Goal: Task Accomplishment & Management: Manage account settings

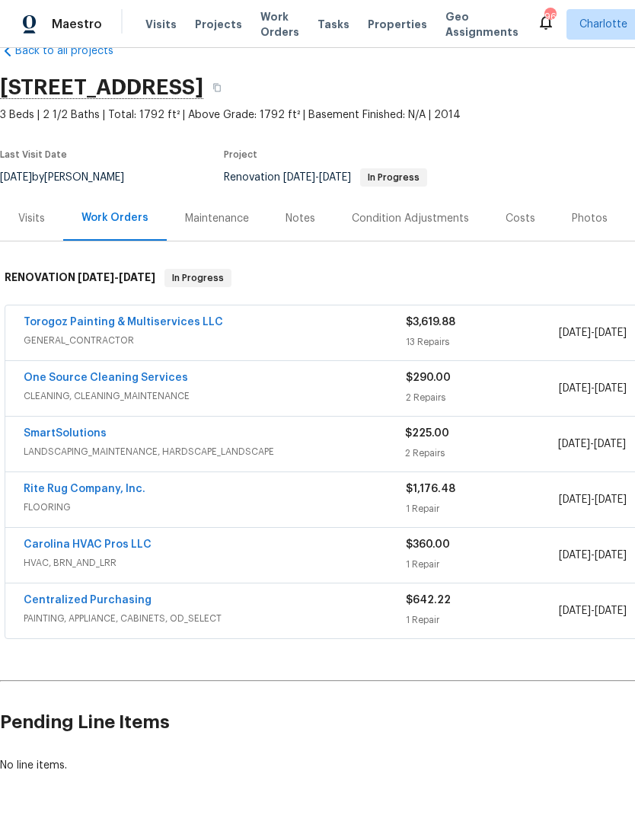
scroll to position [35, 0]
click at [72, 323] on link "Torogoz Painting & Multiservices LLC" at bounding box center [124, 322] width 200 height 11
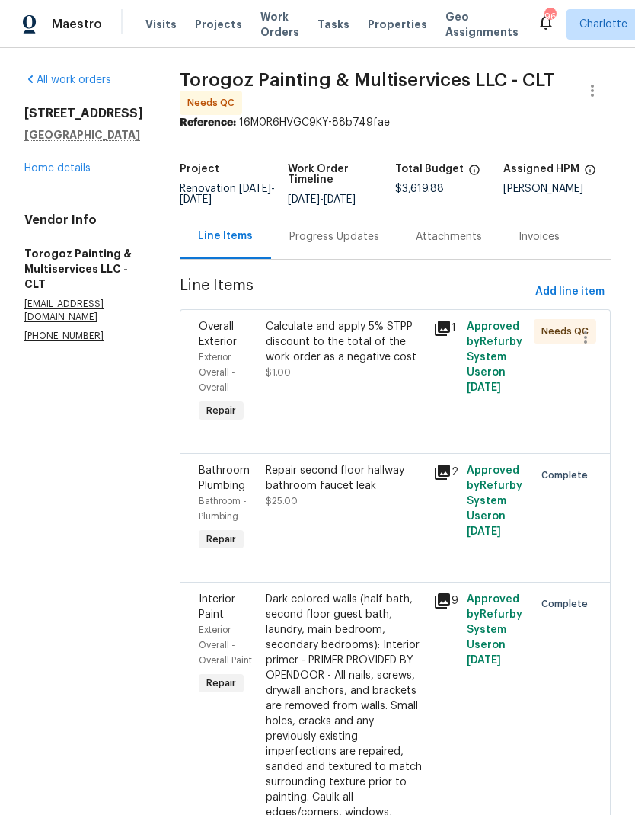
click at [237, 341] on span "Overall Exterior" at bounding box center [218, 334] width 38 height 26
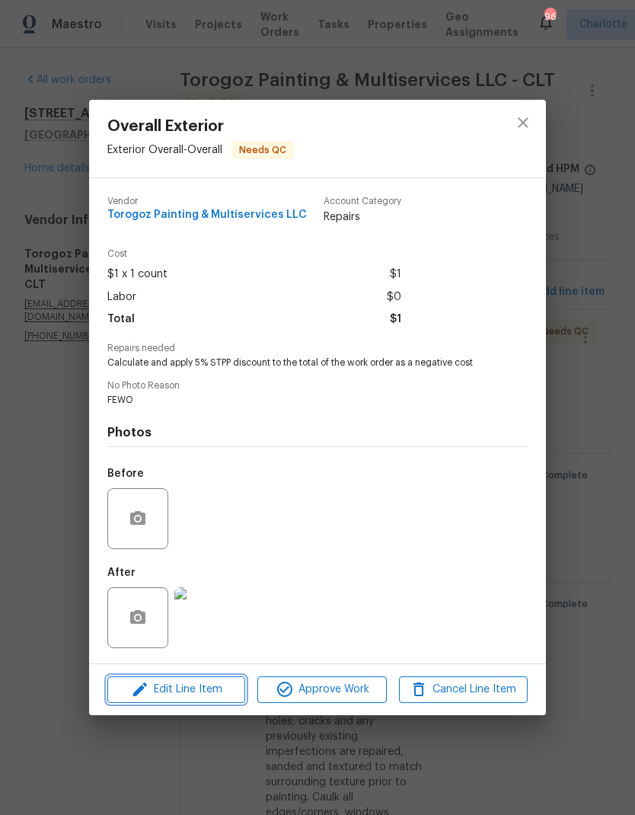
click at [188, 696] on span "Edit Line Item" at bounding box center [176, 689] width 129 height 19
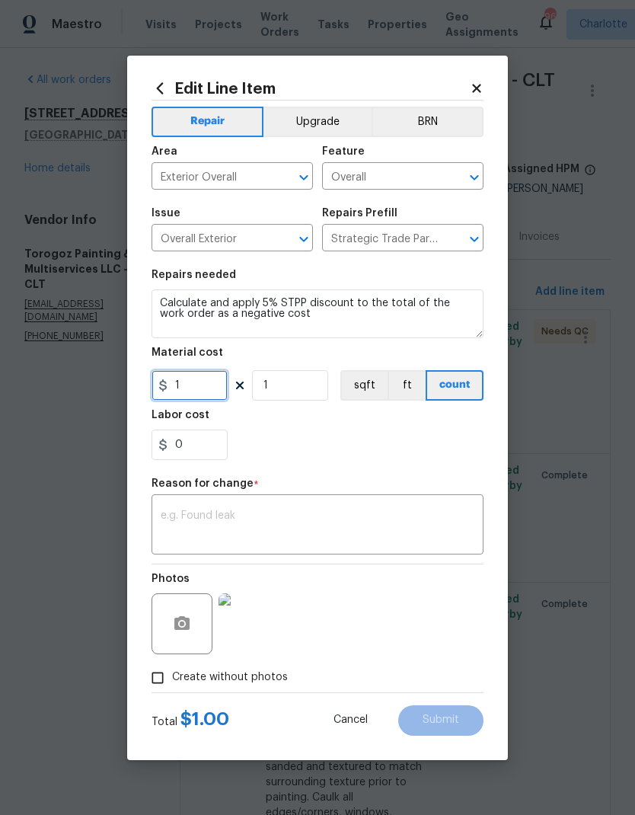
click at [212, 388] on input "1" at bounding box center [190, 385] width 76 height 30
click at [168, 385] on icon at bounding box center [163, 385] width 12 height 12
click at [180, 387] on input "180.99" at bounding box center [190, 385] width 76 height 30
type input "-180.99"
click at [374, 455] on div "0" at bounding box center [318, 445] width 332 height 30
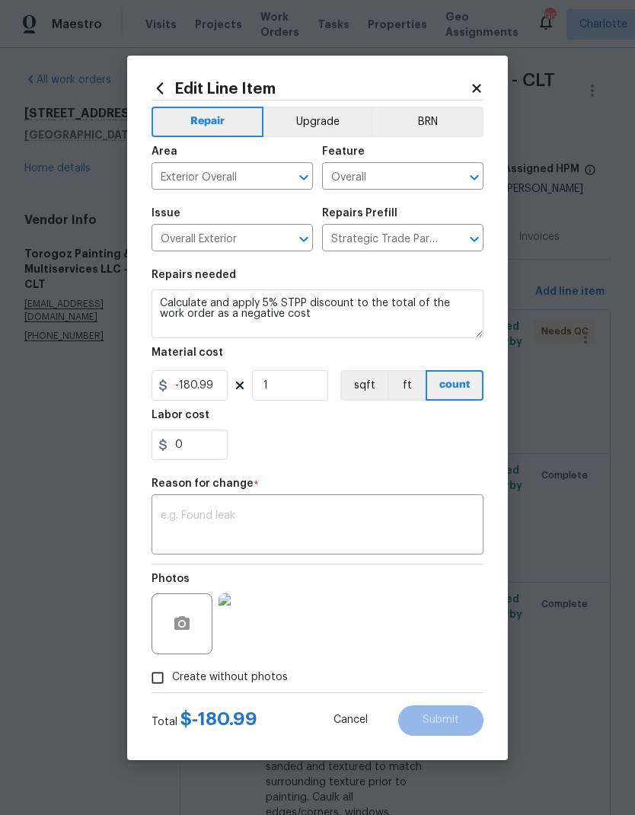
click at [293, 511] on textarea at bounding box center [318, 526] width 314 height 32
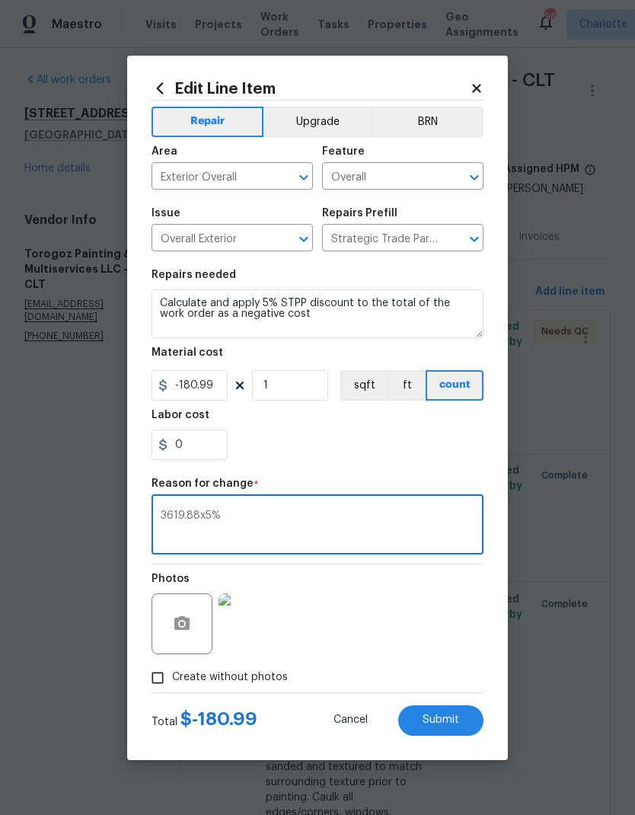
type textarea "3619.88x5%"
click at [413, 455] on div "0" at bounding box center [318, 445] width 332 height 30
click at [437, 710] on button "Submit" at bounding box center [440, 720] width 85 height 30
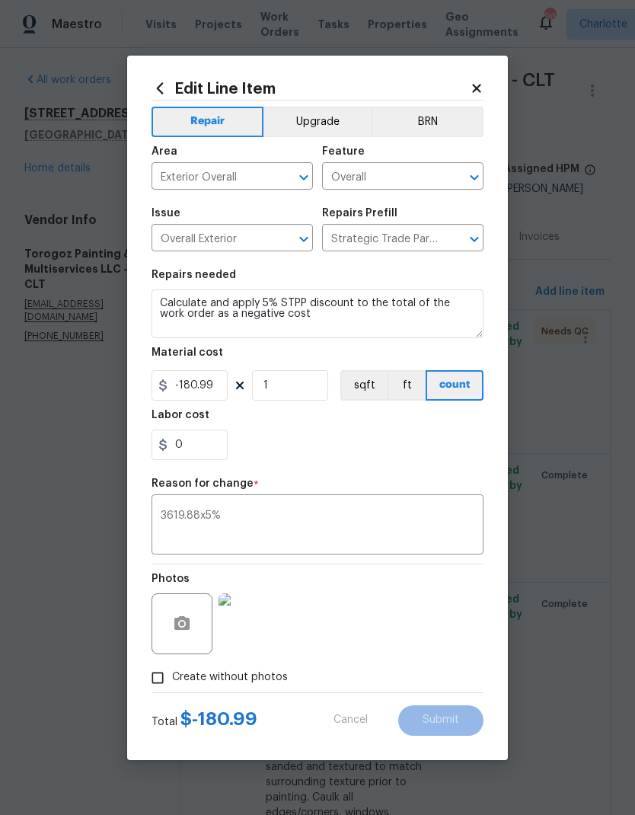
type input "1"
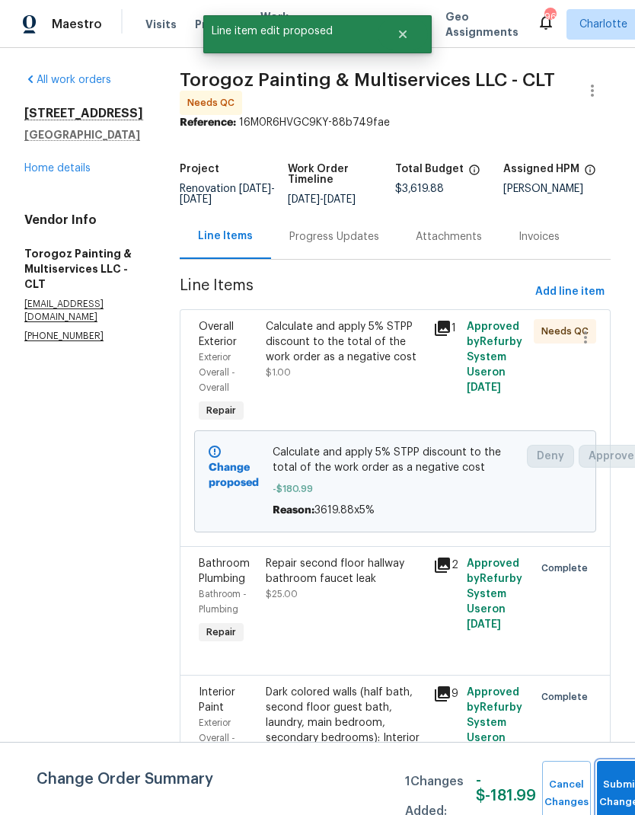
click at [610, 787] on button "Submit Changes" at bounding box center [621, 794] width 49 height 66
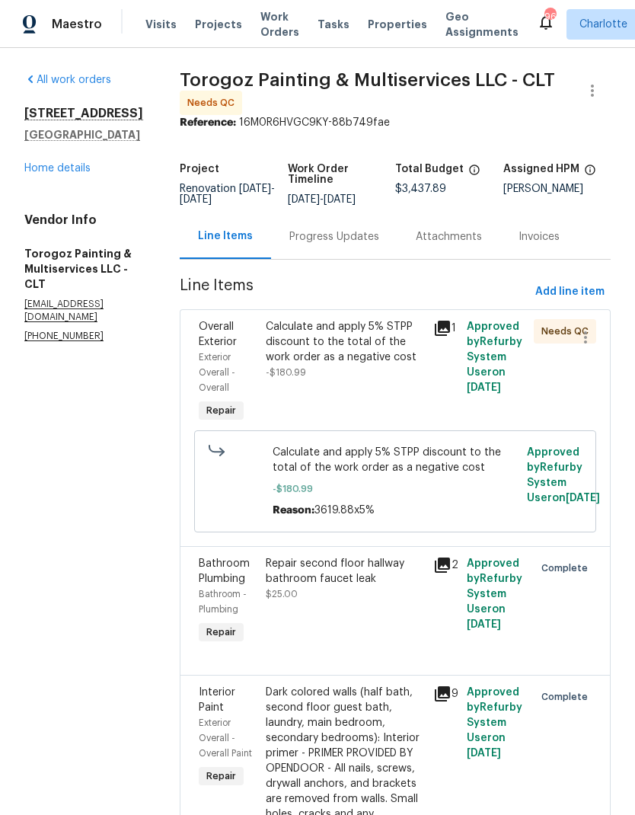
click at [237, 347] on span "Overall Exterior" at bounding box center [218, 334] width 38 height 26
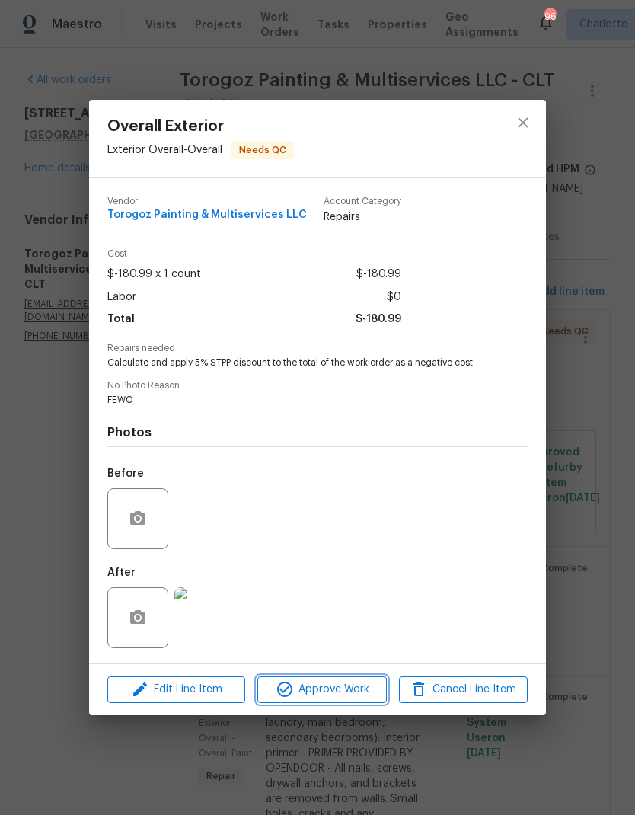
click at [342, 693] on span "Approve Work" at bounding box center [322, 689] width 120 height 19
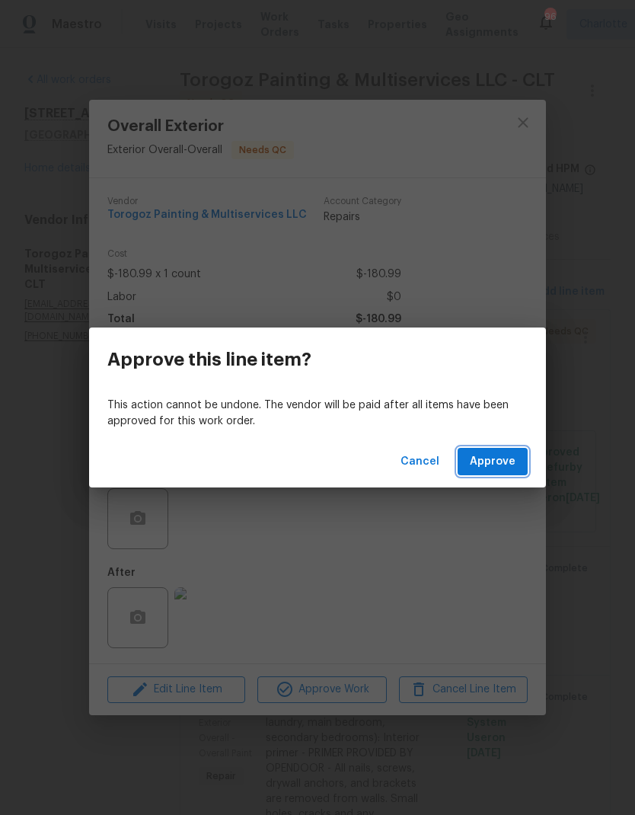
click at [511, 455] on span "Approve" at bounding box center [493, 461] width 46 height 19
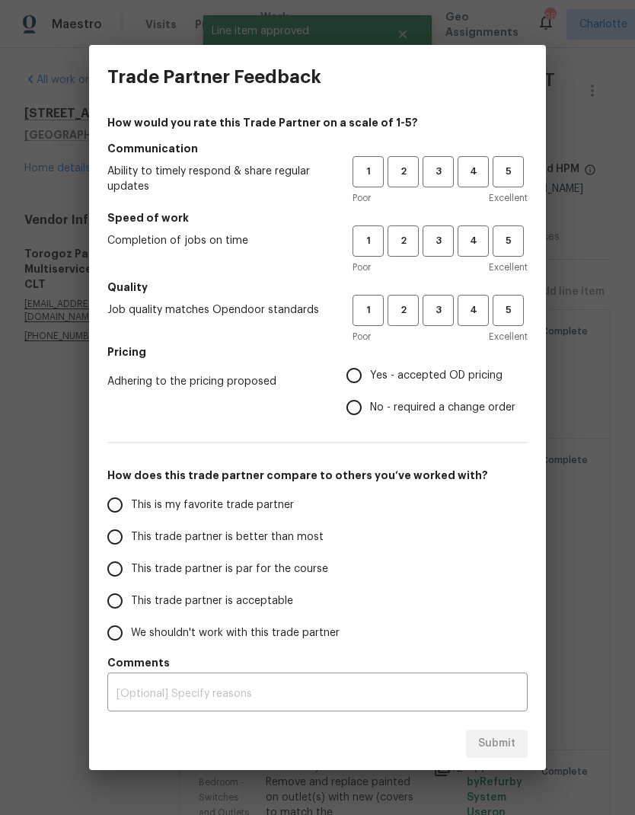
click at [439, 171] on span "3" at bounding box center [438, 172] width 28 height 18
click at [439, 245] on span "3" at bounding box center [438, 241] width 28 height 18
click at [443, 308] on span "3" at bounding box center [438, 311] width 28 height 18
click at [357, 375] on input "Yes - accepted OD pricing" at bounding box center [354, 376] width 32 height 32
radio input "true"
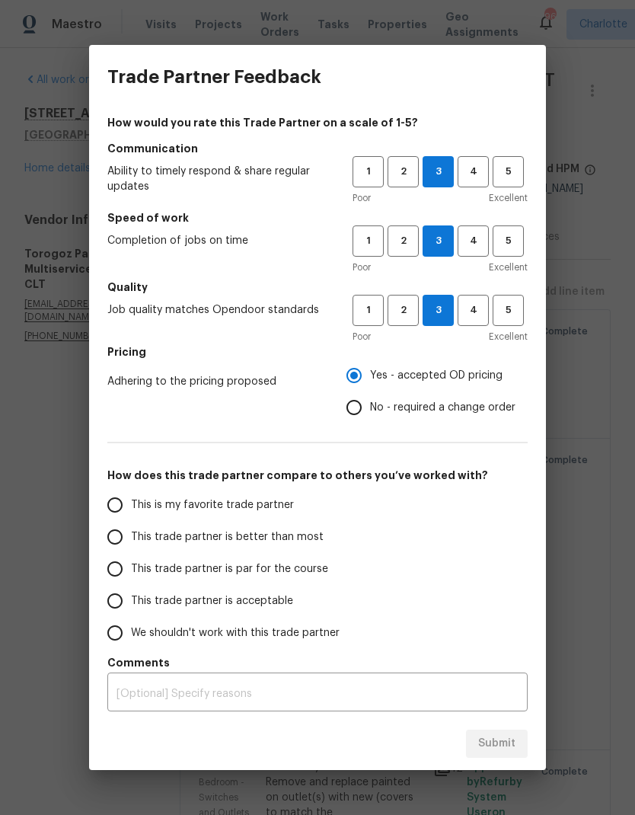
click at [111, 568] on input "This trade partner is par for the course" at bounding box center [115, 569] width 32 height 32
radio input "false"
click at [118, 535] on input "This trade partner is better than most" at bounding box center [115, 537] width 32 height 32
click at [500, 743] on span "Submit" at bounding box center [496, 743] width 37 height 19
radio input "true"
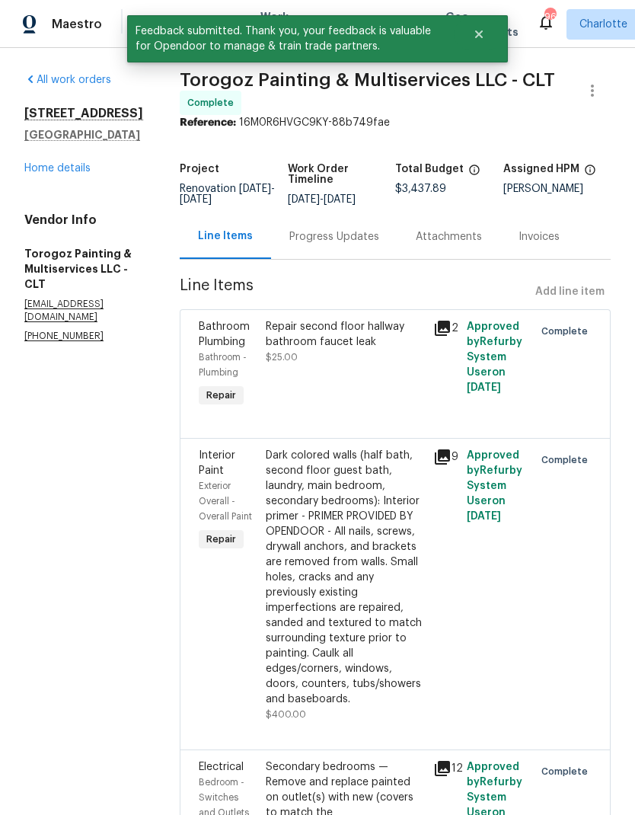
click at [48, 165] on link "Home details" at bounding box center [57, 168] width 66 height 11
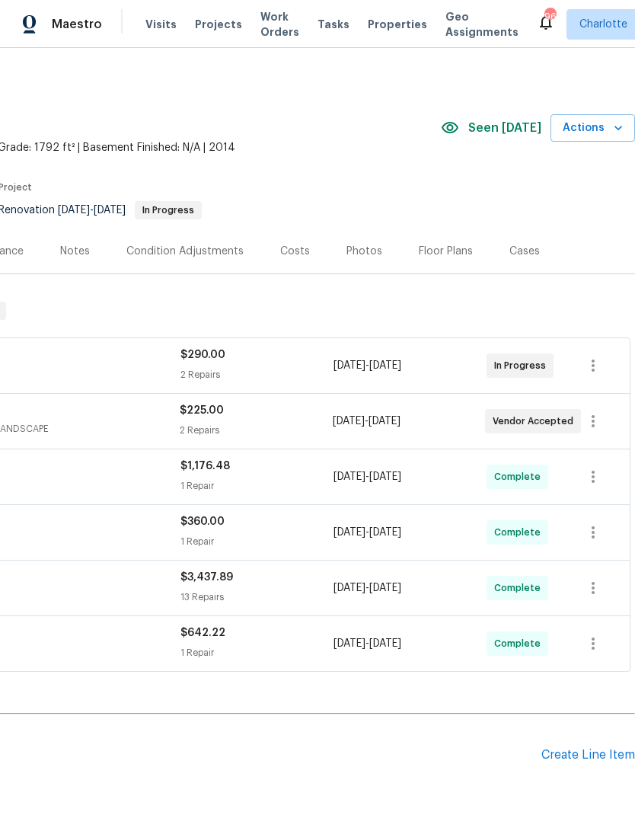
scroll to position [2, 225]
click at [617, 127] on icon "button" at bounding box center [619, 128] width 8 height 5
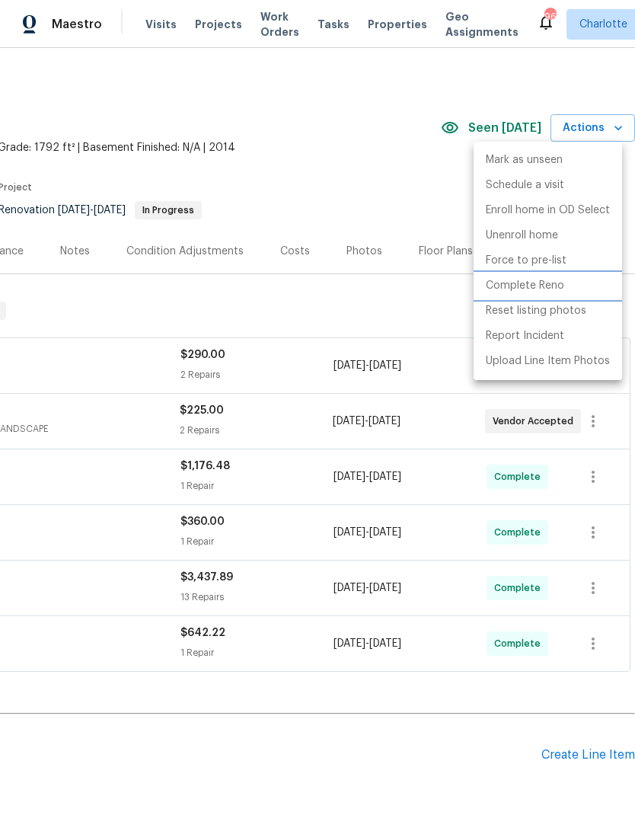
click at [554, 293] on p "Complete Reno" at bounding box center [525, 286] width 78 height 16
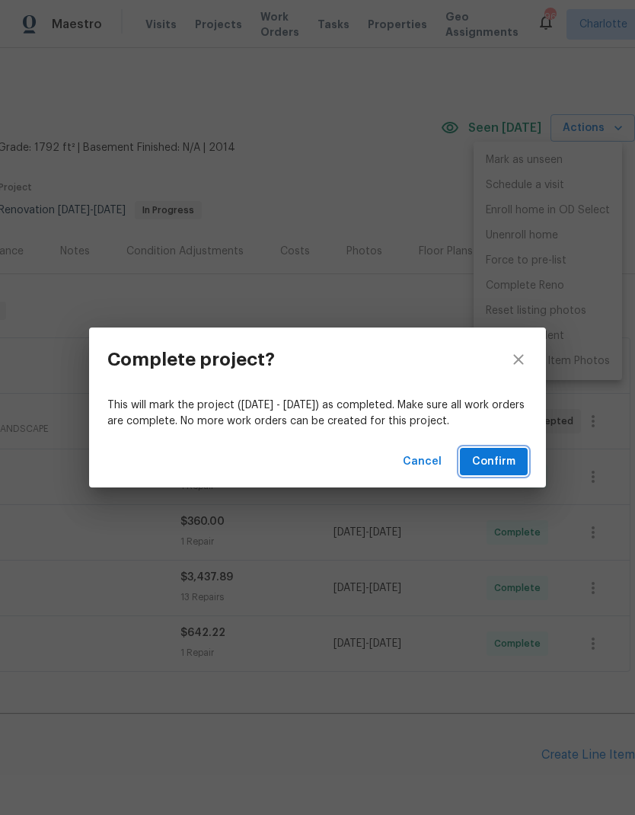
click at [522, 454] on button "Confirm" at bounding box center [494, 462] width 68 height 28
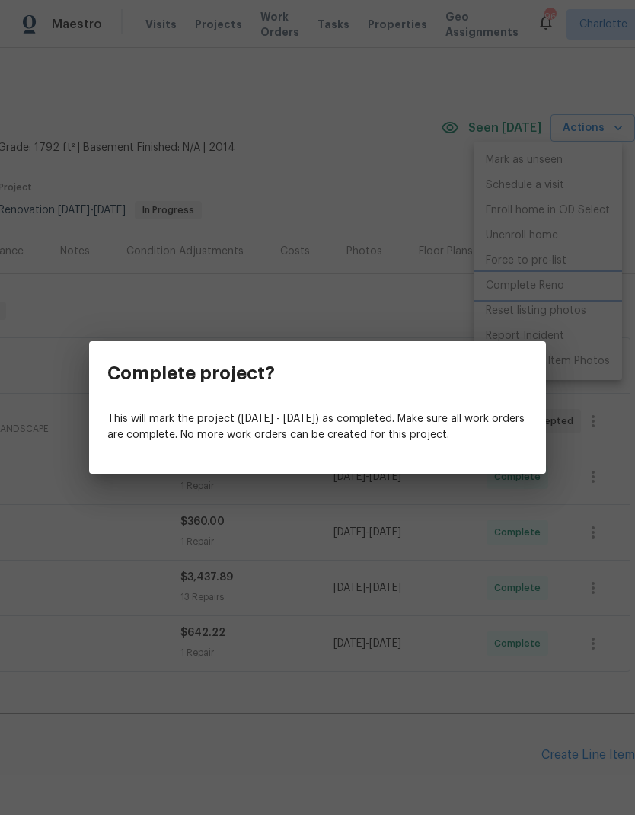
click at [427, 574] on div "Complete project? This will mark the project (Fri, Aug 08 - Fri, Aug 29) as com…" at bounding box center [317, 407] width 635 height 815
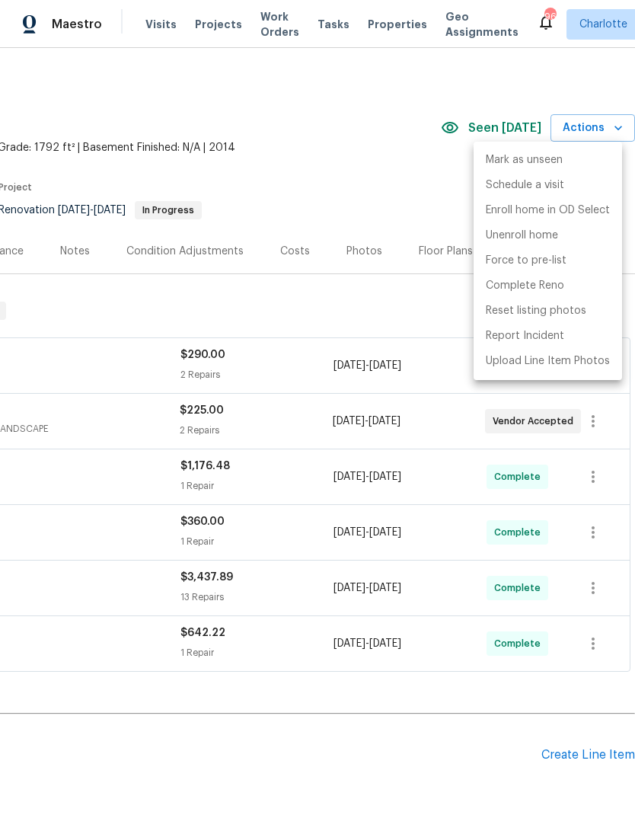
click at [296, 729] on div at bounding box center [317, 407] width 635 height 815
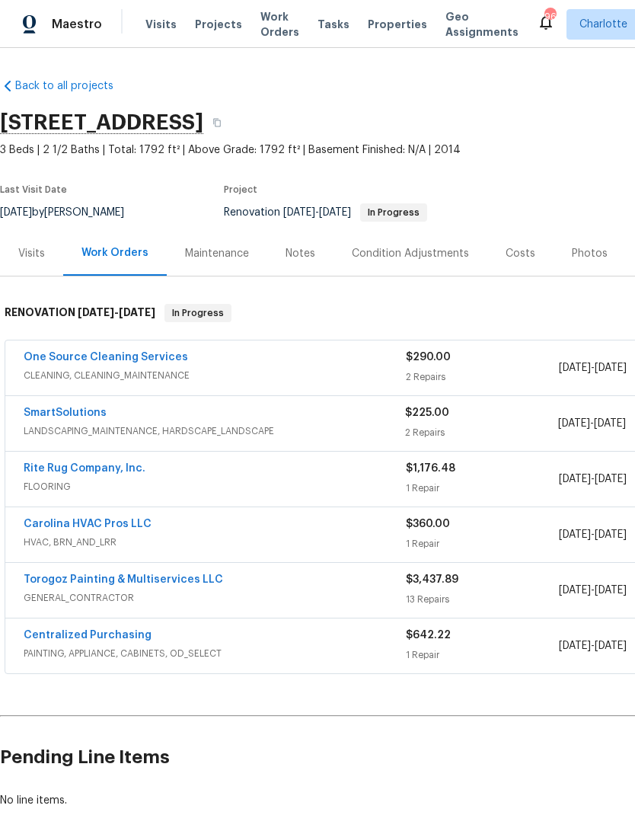
scroll to position [0, 0]
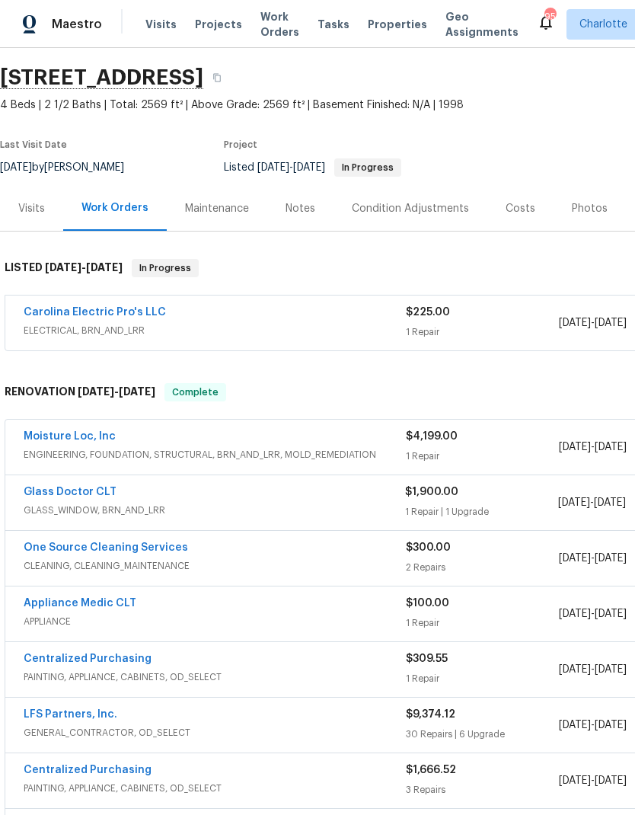
scroll to position [44, 0]
click at [48, 312] on link "Carolina Electric Pro's LLC" at bounding box center [95, 313] width 142 height 11
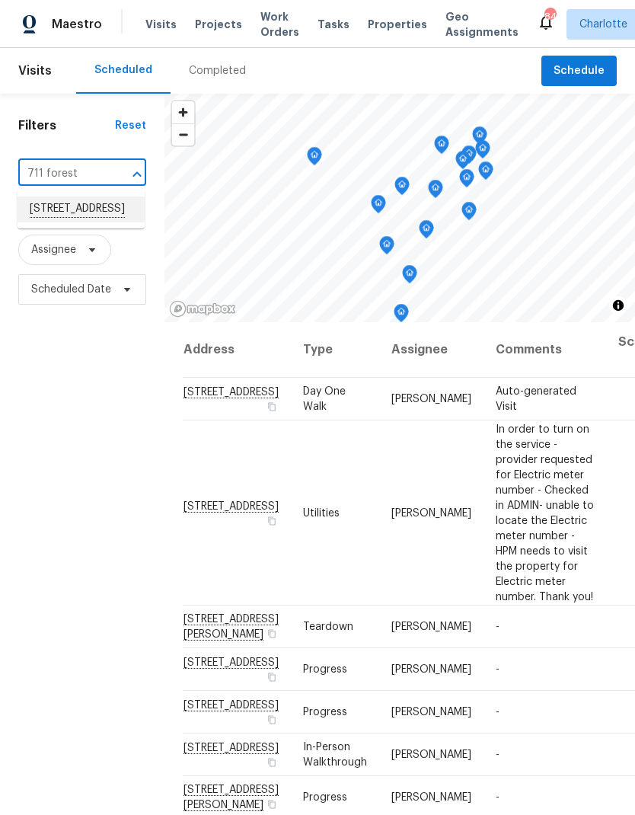
click at [53, 213] on li "[STREET_ADDRESS]" at bounding box center [81, 210] width 127 height 26
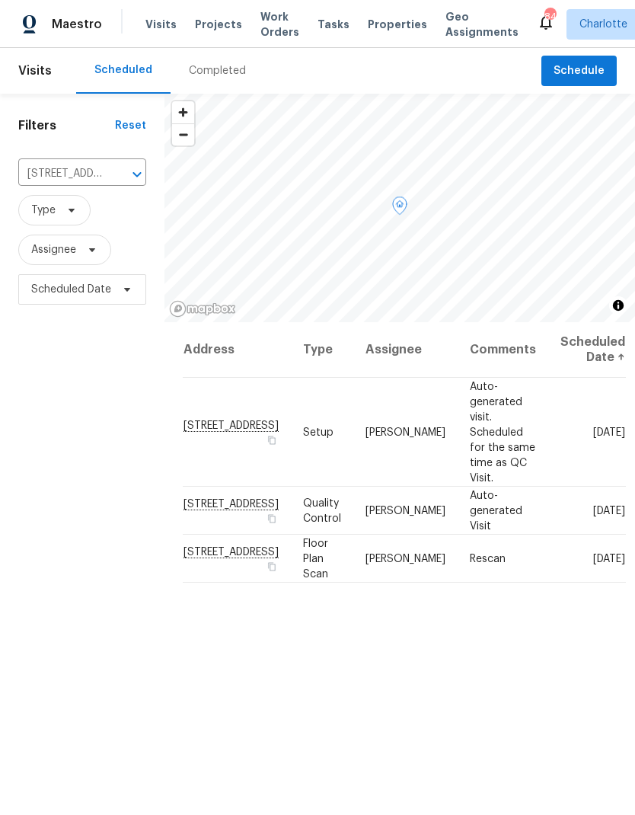
click at [0, 0] on icon at bounding box center [0, 0] width 0 height 0
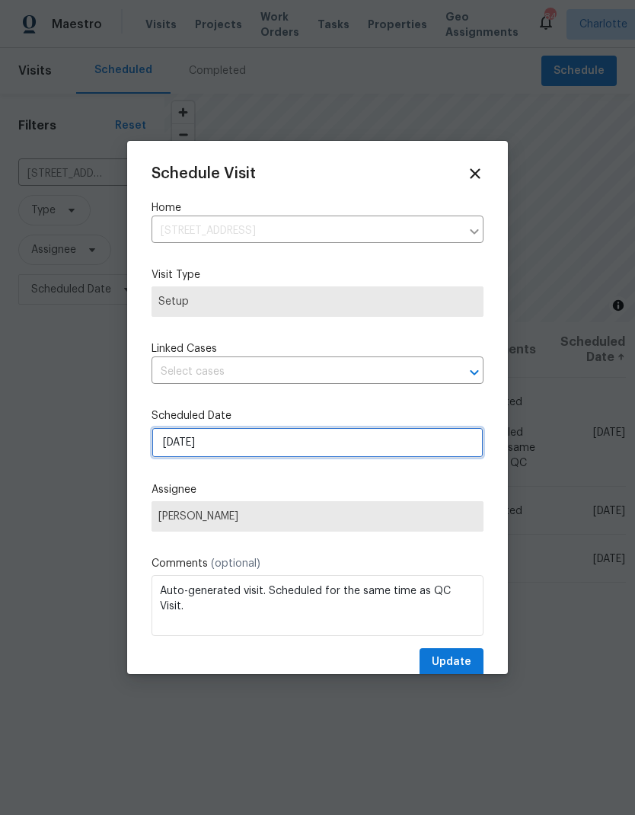
click at [328, 436] on input "[DATE]" at bounding box center [318, 442] width 332 height 30
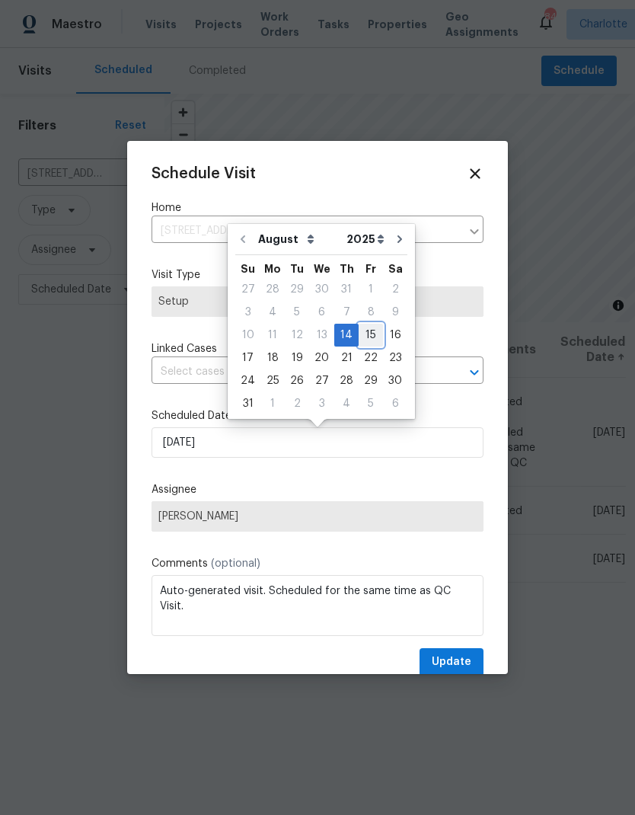
click at [363, 337] on div "15" at bounding box center [371, 334] width 24 height 21
type input "[DATE]"
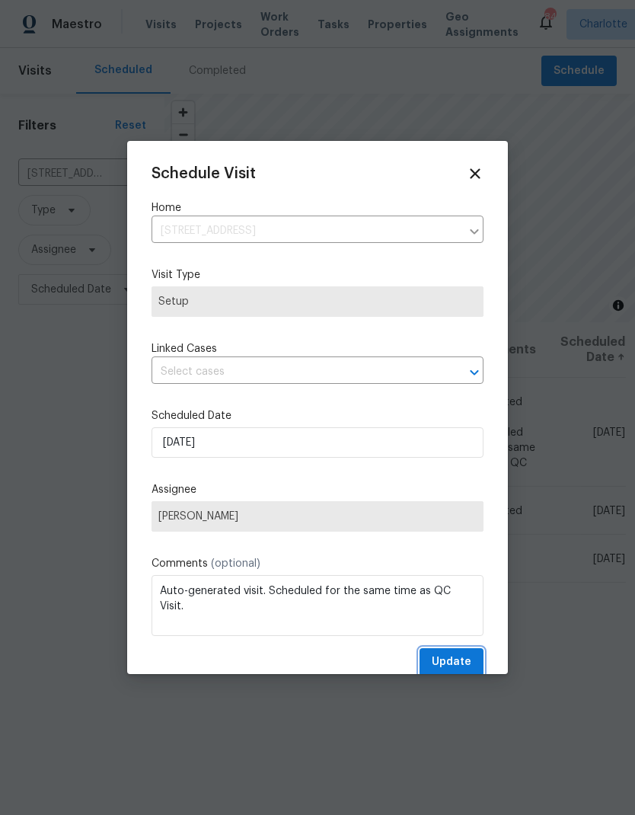
click at [456, 662] on span "Update" at bounding box center [452, 662] width 40 height 19
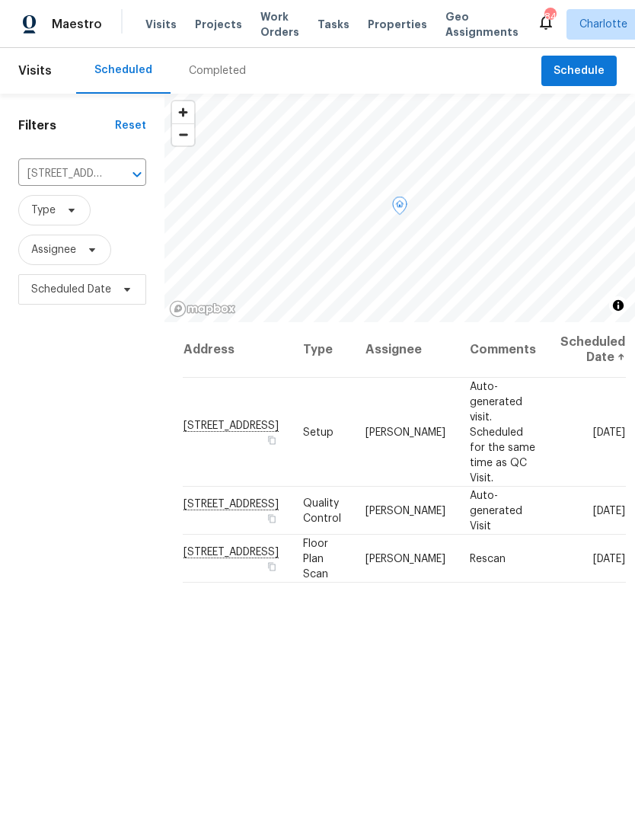
click at [0, 0] on icon at bounding box center [0, 0] width 0 height 0
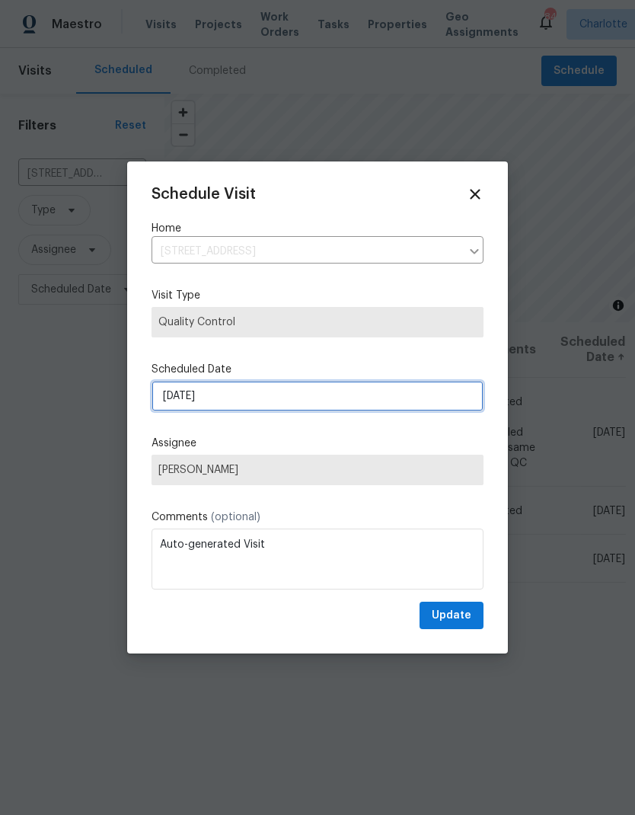
click at [313, 398] on input "[DATE]" at bounding box center [318, 396] width 332 height 30
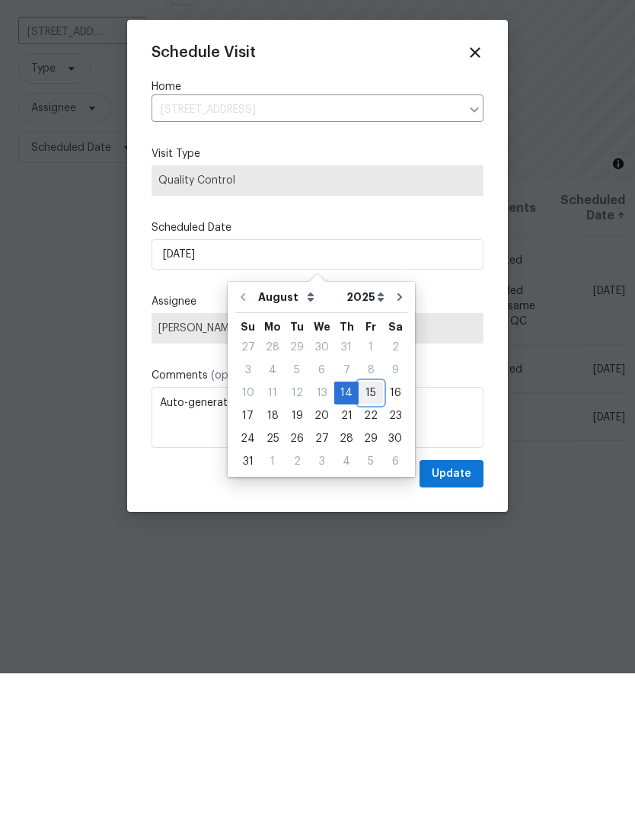
click at [368, 524] on div "15" at bounding box center [371, 534] width 24 height 21
type input "[DATE]"
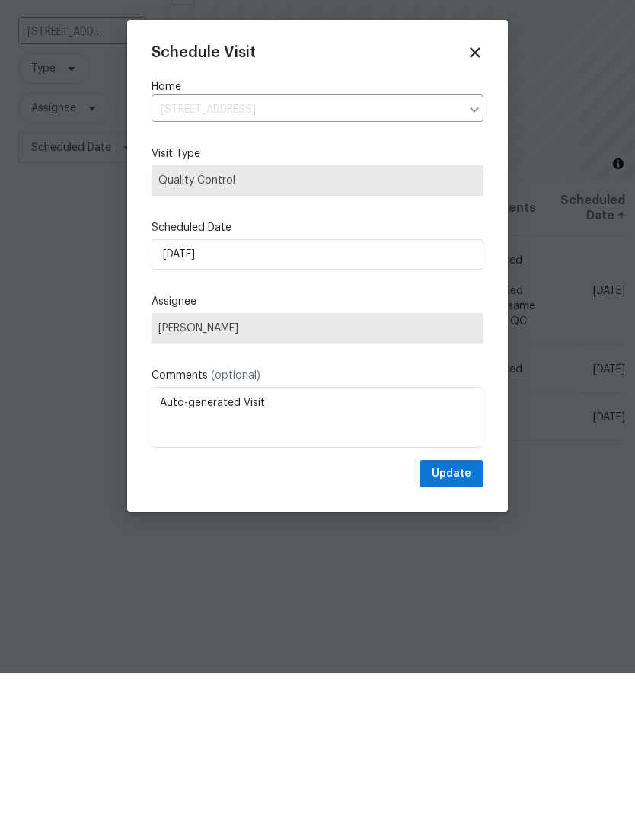
scroll to position [61, 0]
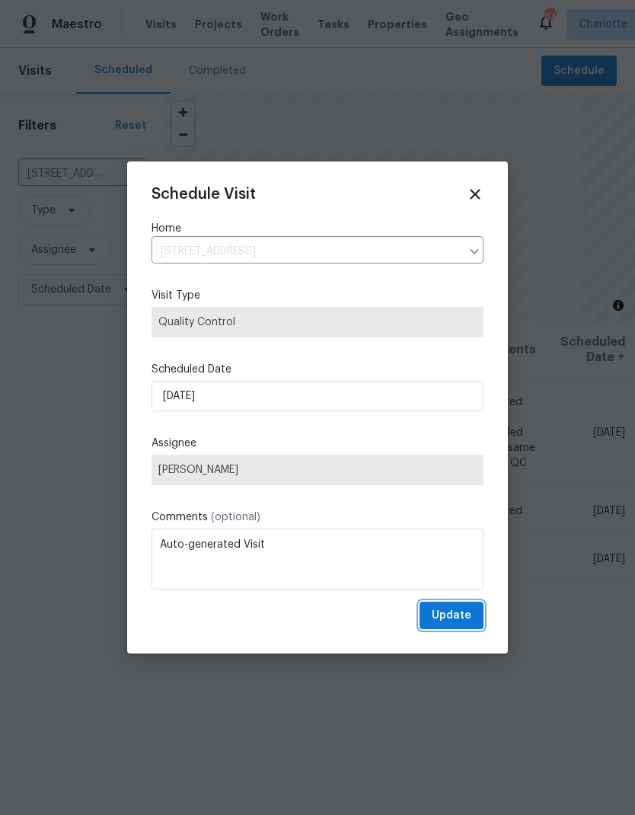
click at [462, 623] on span "Update" at bounding box center [452, 615] width 40 height 19
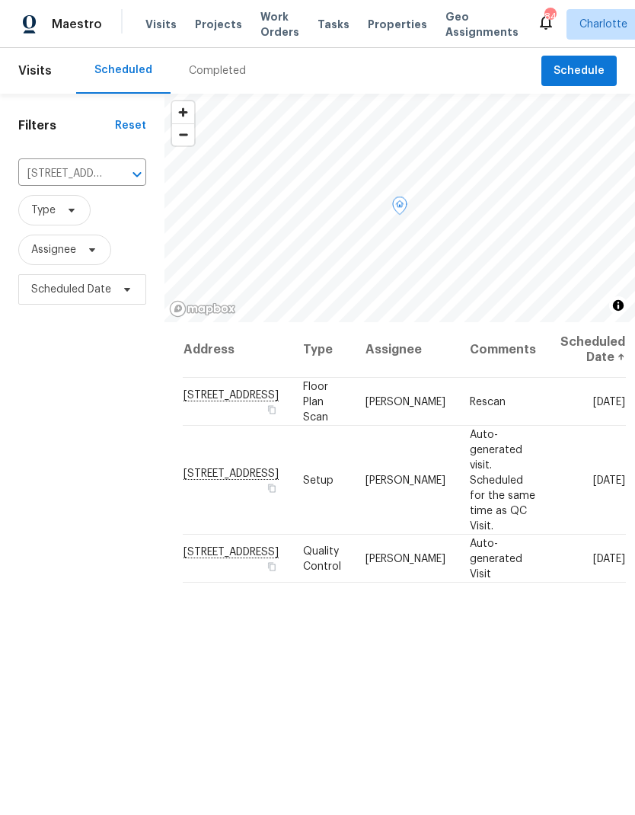
click at [0, 0] on icon at bounding box center [0, 0] width 0 height 0
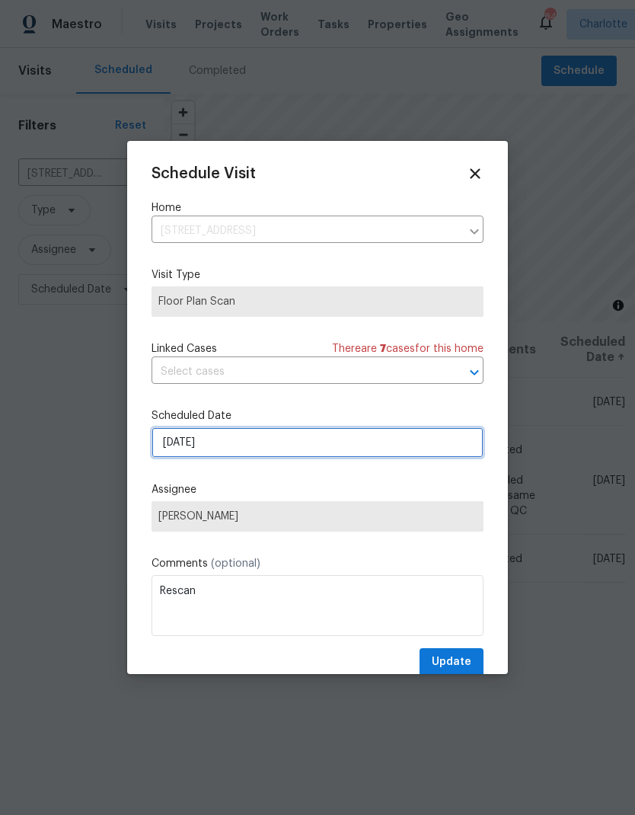
click at [337, 446] on input "[DATE]" at bounding box center [318, 442] width 332 height 30
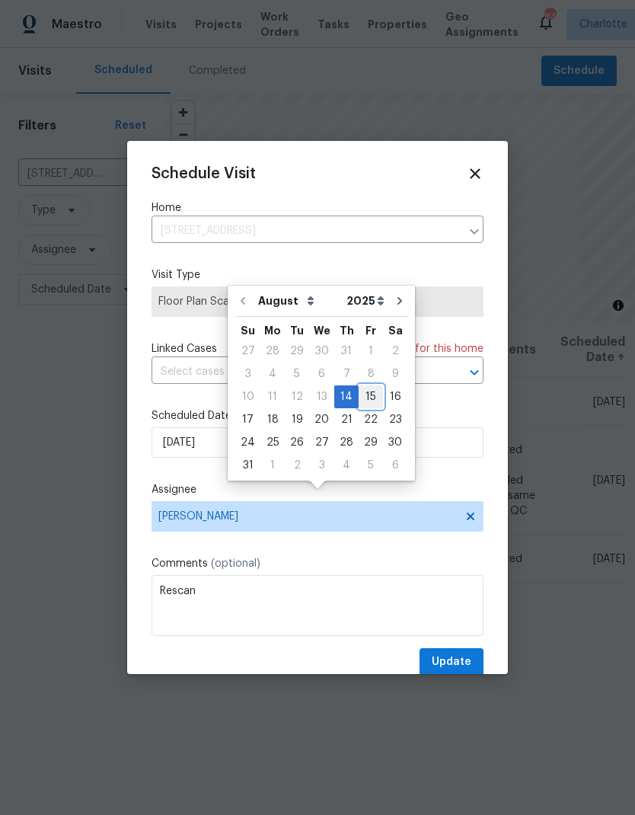
click at [359, 386] on div "15" at bounding box center [371, 396] width 24 height 21
type input "[DATE]"
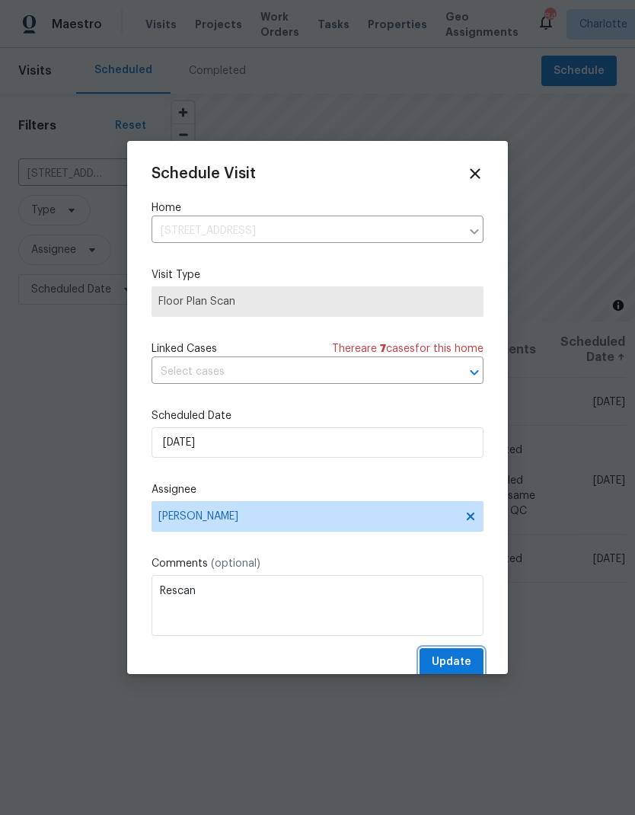
click at [468, 663] on span "Update" at bounding box center [452, 662] width 40 height 19
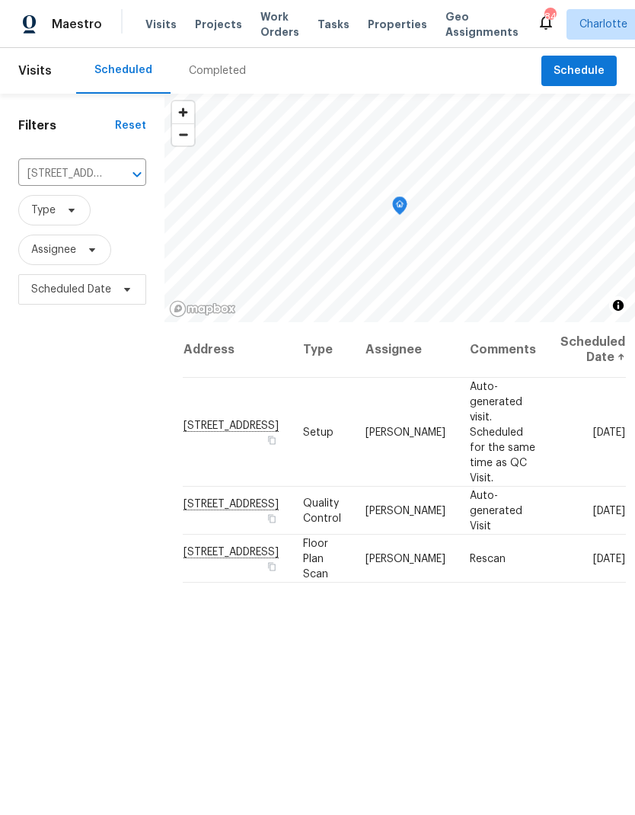
click at [107, 164] on button "Clear" at bounding box center [117, 174] width 21 height 21
